Goal: Use online tool/utility: Utilize a website feature to perform a specific function

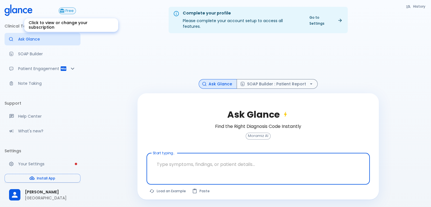
click at [68, 10] on span "Free" at bounding box center [69, 11] width 12 height 4
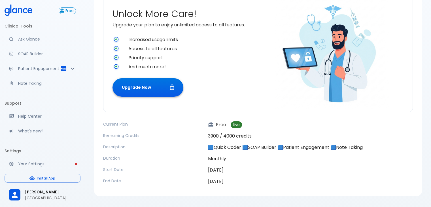
scroll to position [76, 0]
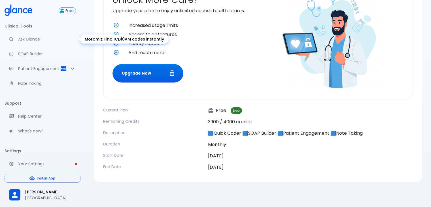
click at [36, 39] on p "Ask Glance" at bounding box center [47, 39] width 58 height 6
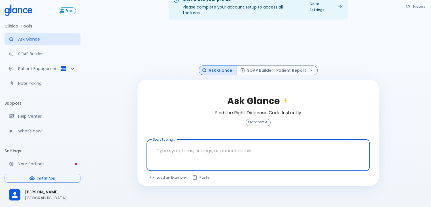
click at [205, 151] on textarea "Start typing..." at bounding box center [257, 151] width 215 height 18
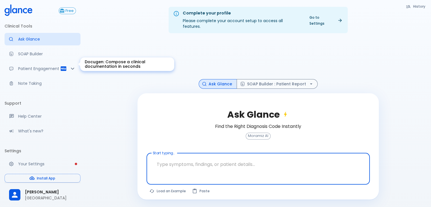
scroll to position [0, 0]
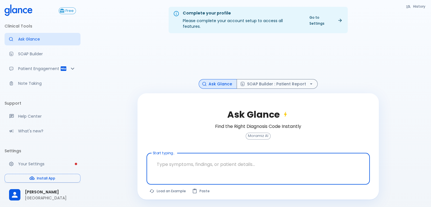
click at [170, 161] on textarea "Start typing..." at bounding box center [257, 164] width 215 height 18
click at [163, 187] on button "Load an Example" at bounding box center [167, 191] width 43 height 8
type textarea "30F, weight loss, [MEDICAL_DATA], [MEDICAL_DATA], HR 121, [MEDICAL_DATA], TSH u…"
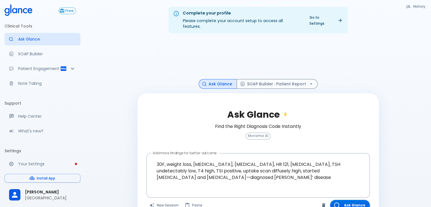
click at [345, 200] on button "Ask Glance" at bounding box center [350, 205] width 40 height 10
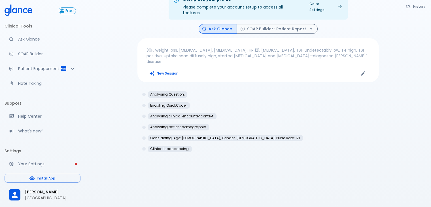
scroll to position [25, 0]
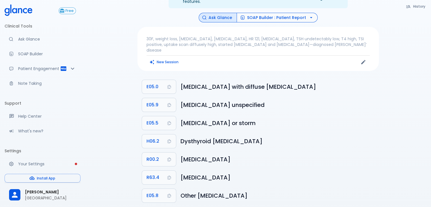
click at [299, 13] on button "SOAP Builder : Patient Report" at bounding box center [276, 18] width 81 height 10
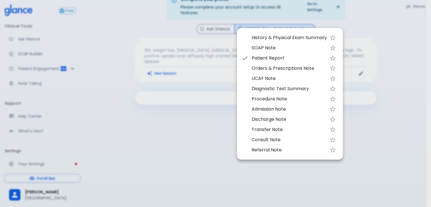
scroll to position [14, 0]
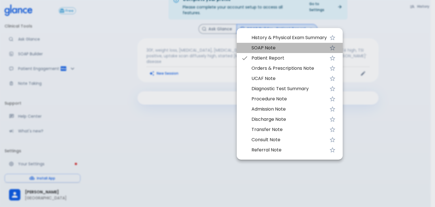
click at [279, 46] on span "SOAP Note" at bounding box center [288, 47] width 75 height 7
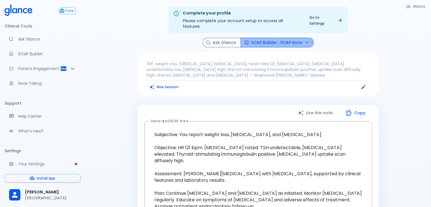
click at [281, 38] on button "SOAP Builder : SOAP Note" at bounding box center [276, 43] width 73 height 10
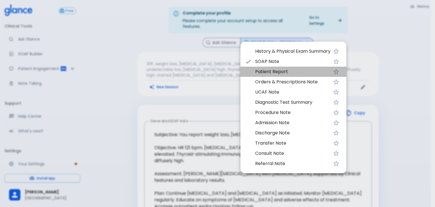
click at [280, 73] on span "Patient Report" at bounding box center [292, 71] width 75 height 7
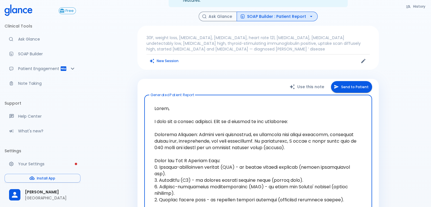
scroll to position [28, 0]
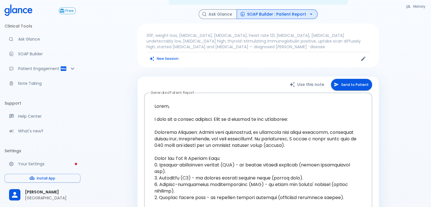
click at [234, 40] on p "30F, weight loss, [MEDICAL_DATA], [MEDICAL_DATA], heart rate 121, [MEDICAL_DATA…" at bounding box center [257, 41] width 223 height 17
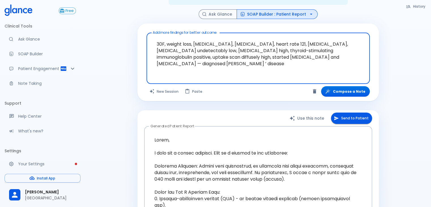
click at [191, 64] on textarea "30F, weight loss, [MEDICAL_DATA], [MEDICAL_DATA], heart rate 121, [MEDICAL_DATA…" at bounding box center [257, 53] width 215 height 37
drag, startPoint x: 188, startPoint y: 61, endPoint x: 143, endPoint y: 23, distance: 59.3
click at [143, 23] on div "Add more findings for better outcome 30F, weight loss, [MEDICAL_DATA], [MEDICAL…" at bounding box center [257, 62] width 241 height 78
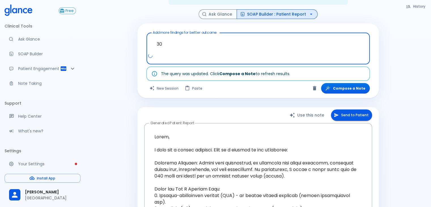
type textarea "3"
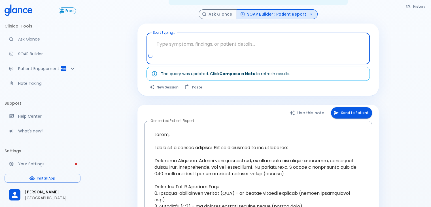
drag, startPoint x: 166, startPoint y: 33, endPoint x: 161, endPoint y: 43, distance: 11.1
click at [161, 43] on textarea "Start typing..." at bounding box center [257, 44] width 215 height 18
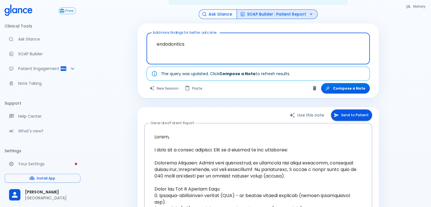
type textarea "endodontics"
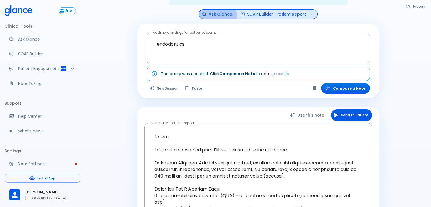
click at [217, 10] on button "Ask Glance" at bounding box center [217, 14] width 38 height 10
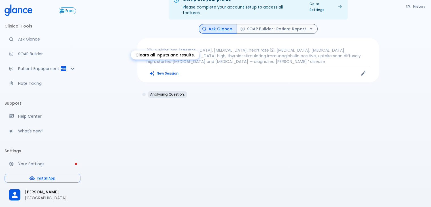
scroll to position [14, 0]
click at [170, 69] on button "New Session" at bounding box center [163, 73] width 35 height 8
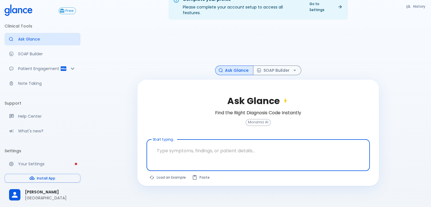
click at [168, 145] on textarea "Start typing..." at bounding box center [257, 151] width 215 height 18
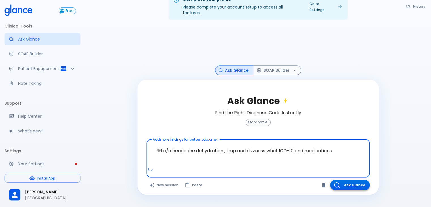
type textarea "36 c/o headache dehydration , limp and dizzness what ICD-10 and medications"
click at [350, 181] on button "Ask Glance" at bounding box center [350, 184] width 40 height 10
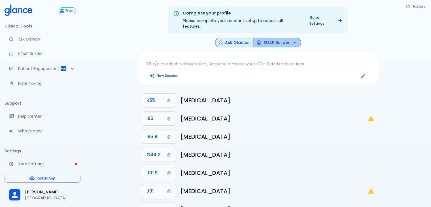
click at [292, 40] on icon "button" at bounding box center [295, 43] width 6 height 6
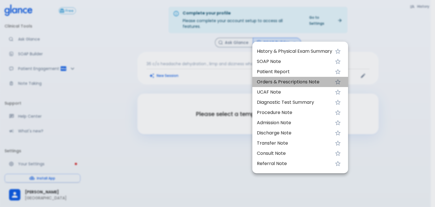
click at [284, 81] on span "Orders & Prescriptions Note" at bounding box center [294, 81] width 75 height 7
